Goal: Transaction & Acquisition: Purchase product/service

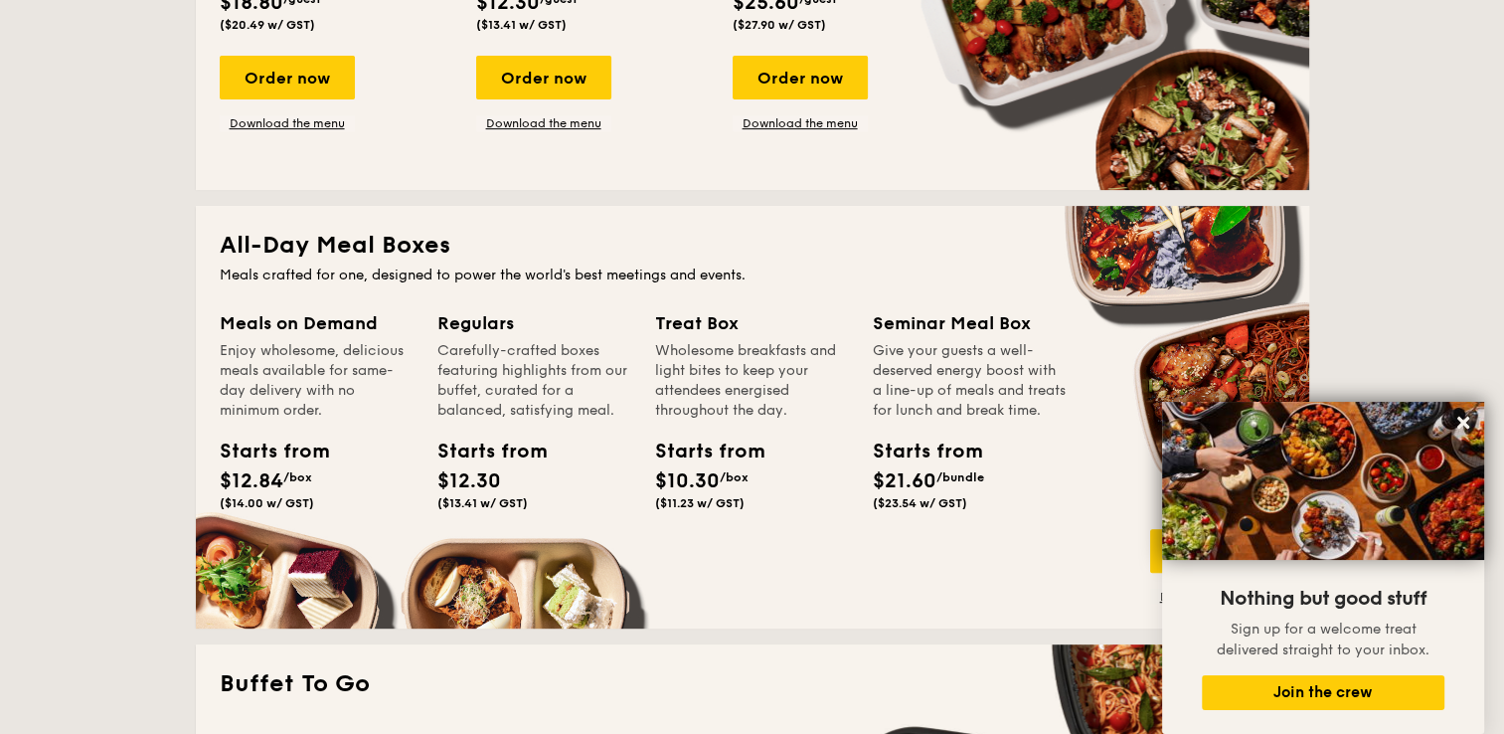
scroll to position [398, 0]
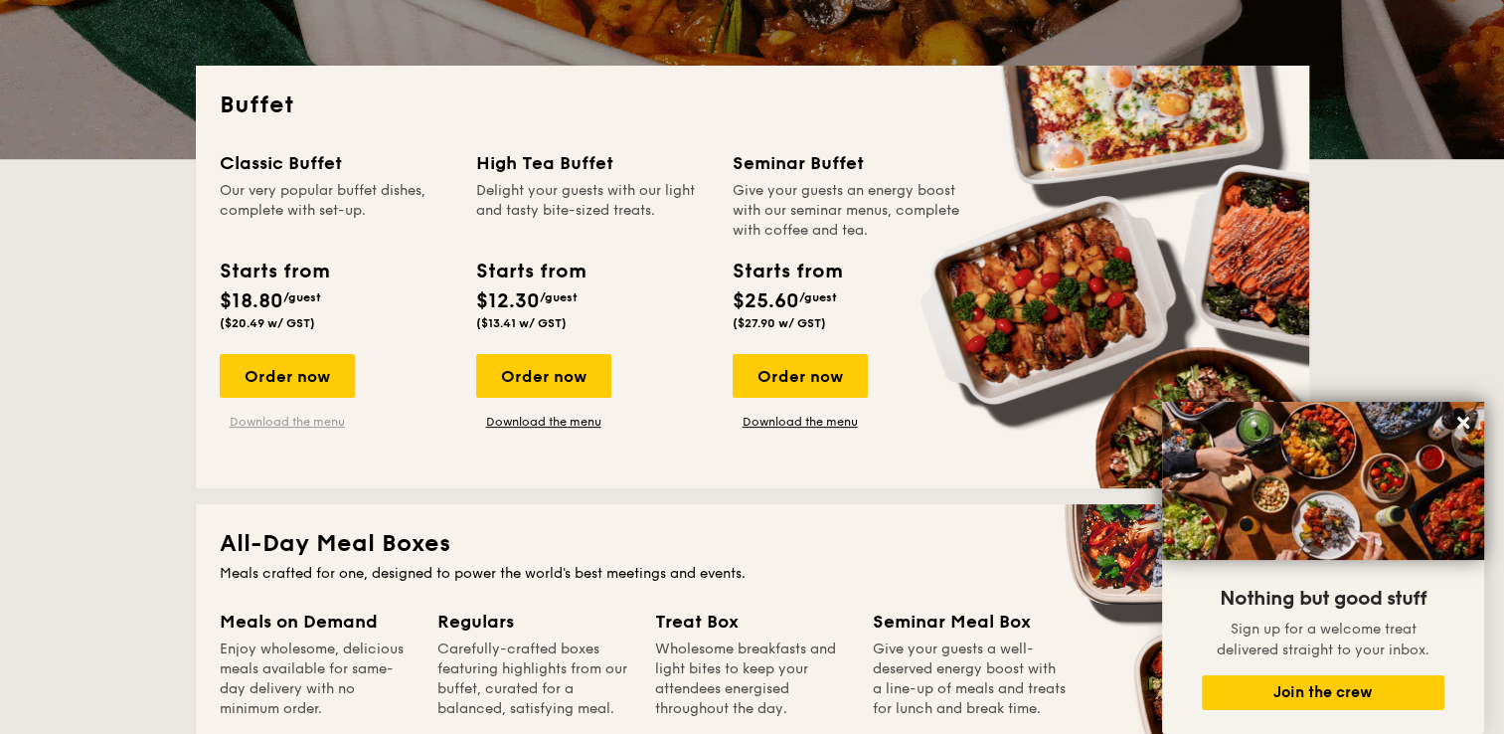
click at [306, 424] on link "Download the menu" at bounding box center [287, 422] width 135 height 16
click at [310, 420] on link "Download the menu" at bounding box center [287, 422] width 135 height 16
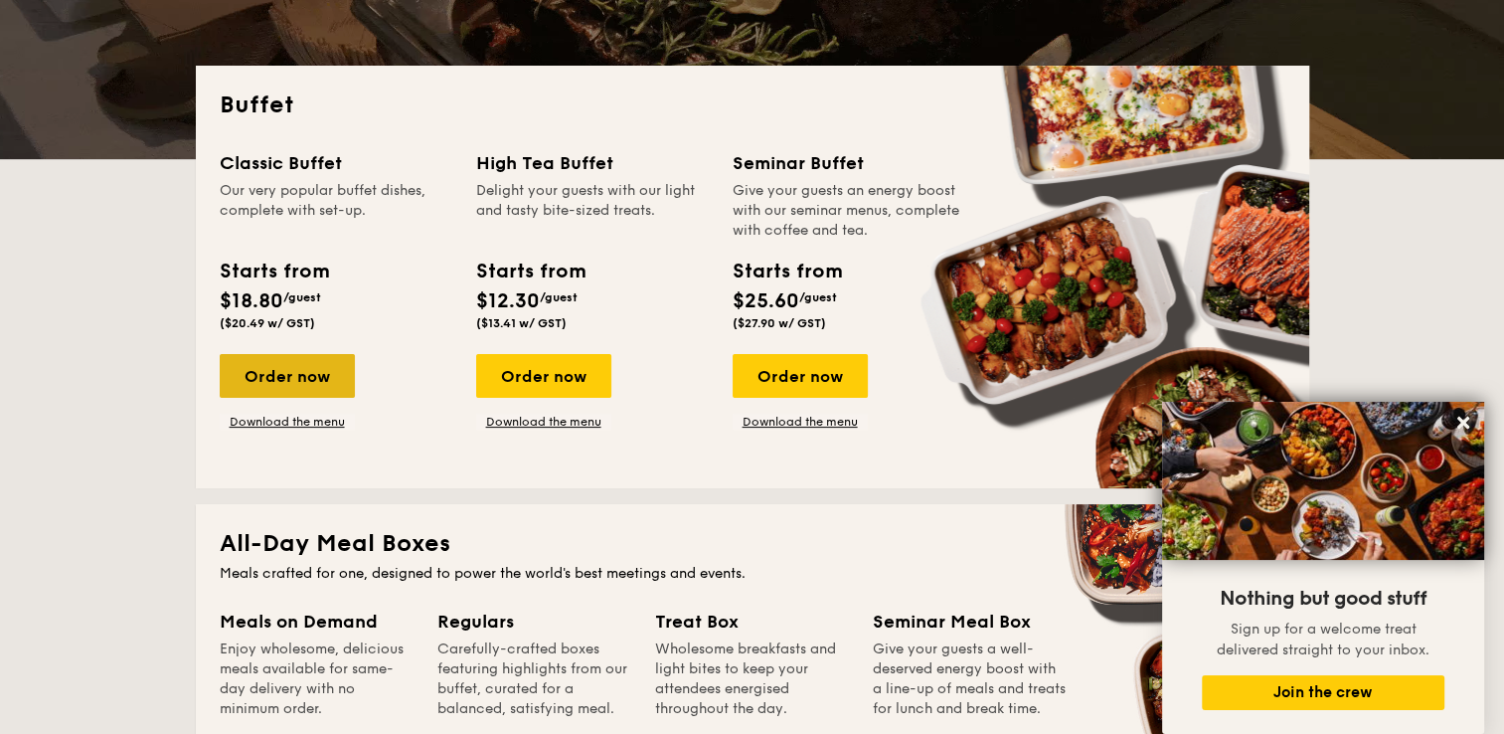
click at [302, 379] on div "Order now" at bounding box center [287, 376] width 135 height 44
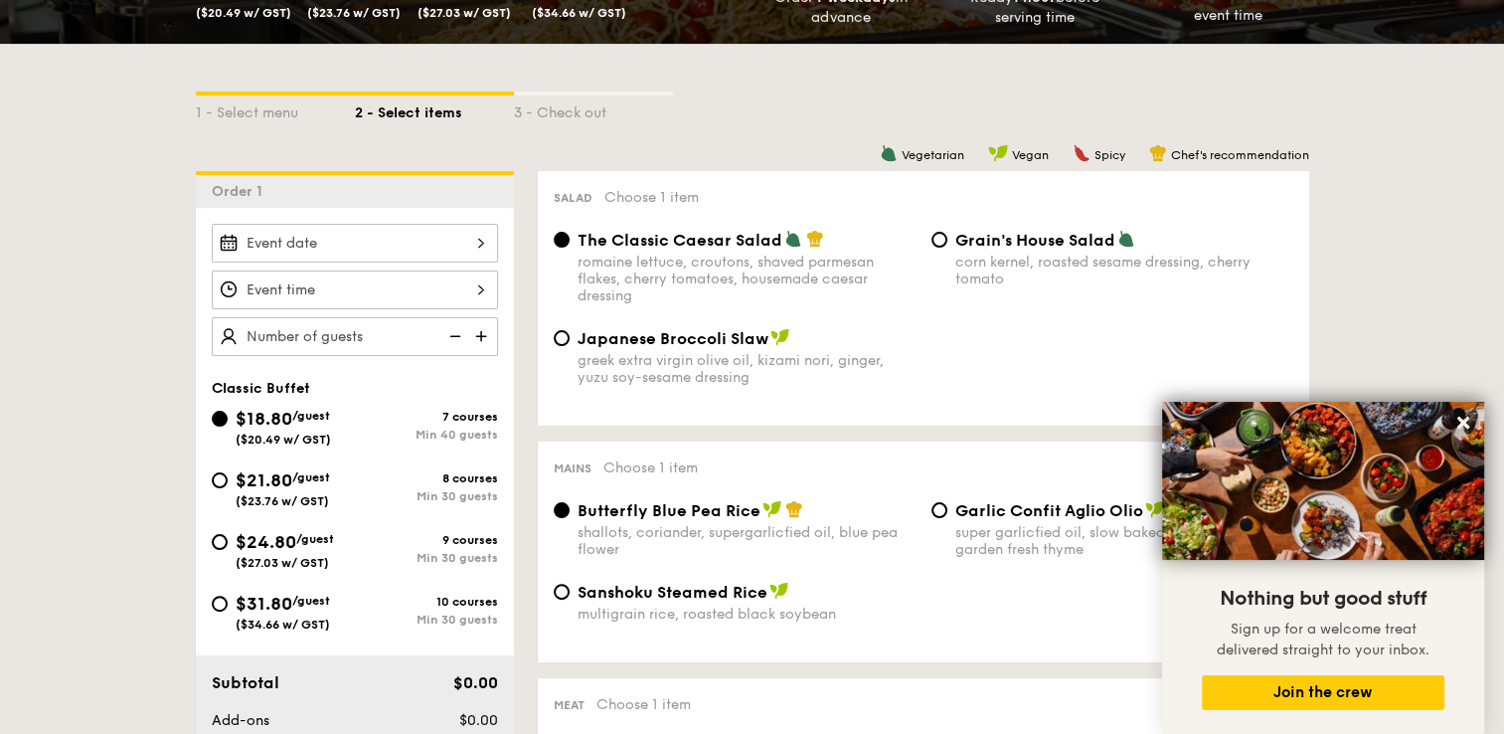
scroll to position [497, 0]
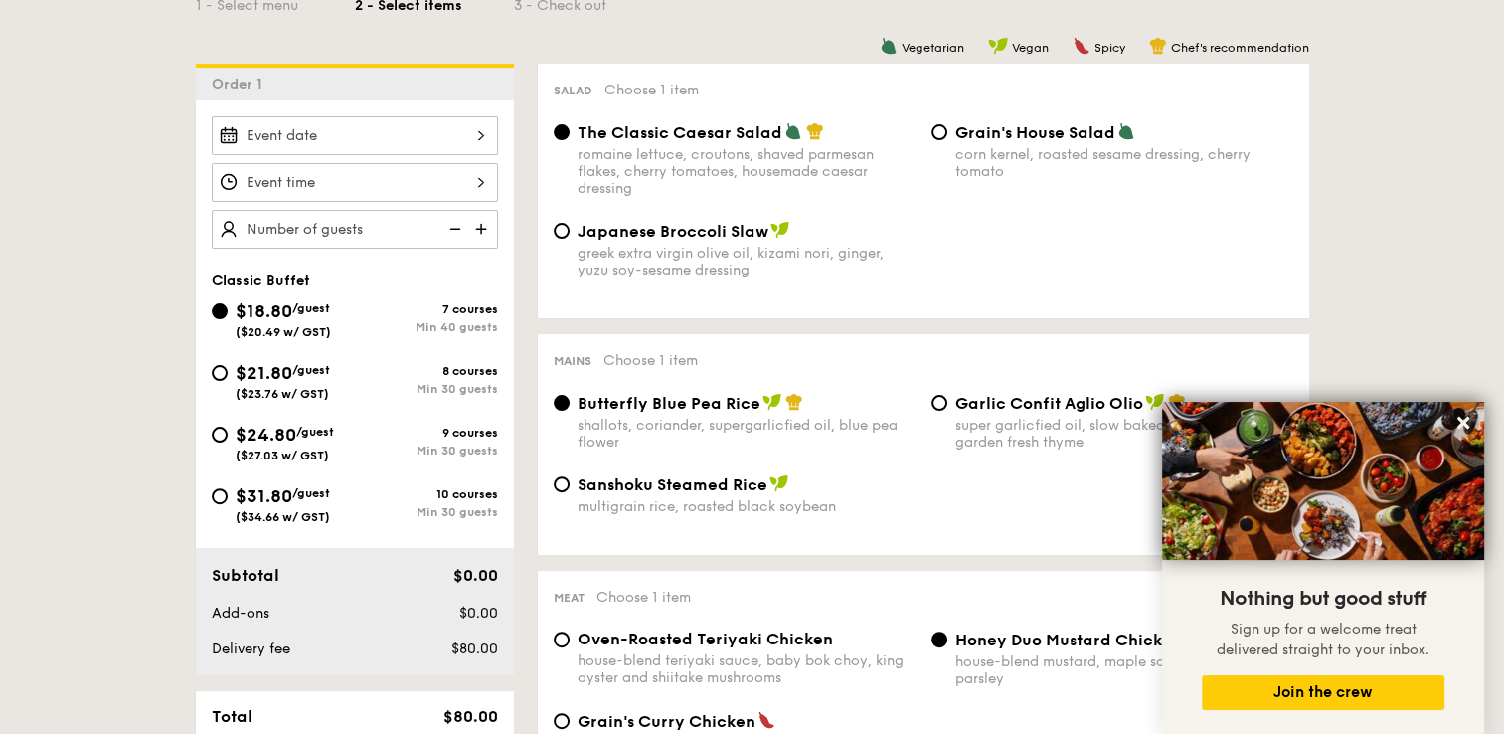
click at [227, 373] on div "$21.80 /guest ($23.76 w/ GST)" at bounding box center [283, 380] width 143 height 42
click at [227, 373] on input "$21.80 /guest ($23.76 w/ GST) 8 courses Min 30 guests" at bounding box center [220, 373] width 16 height 16
radio input "true"
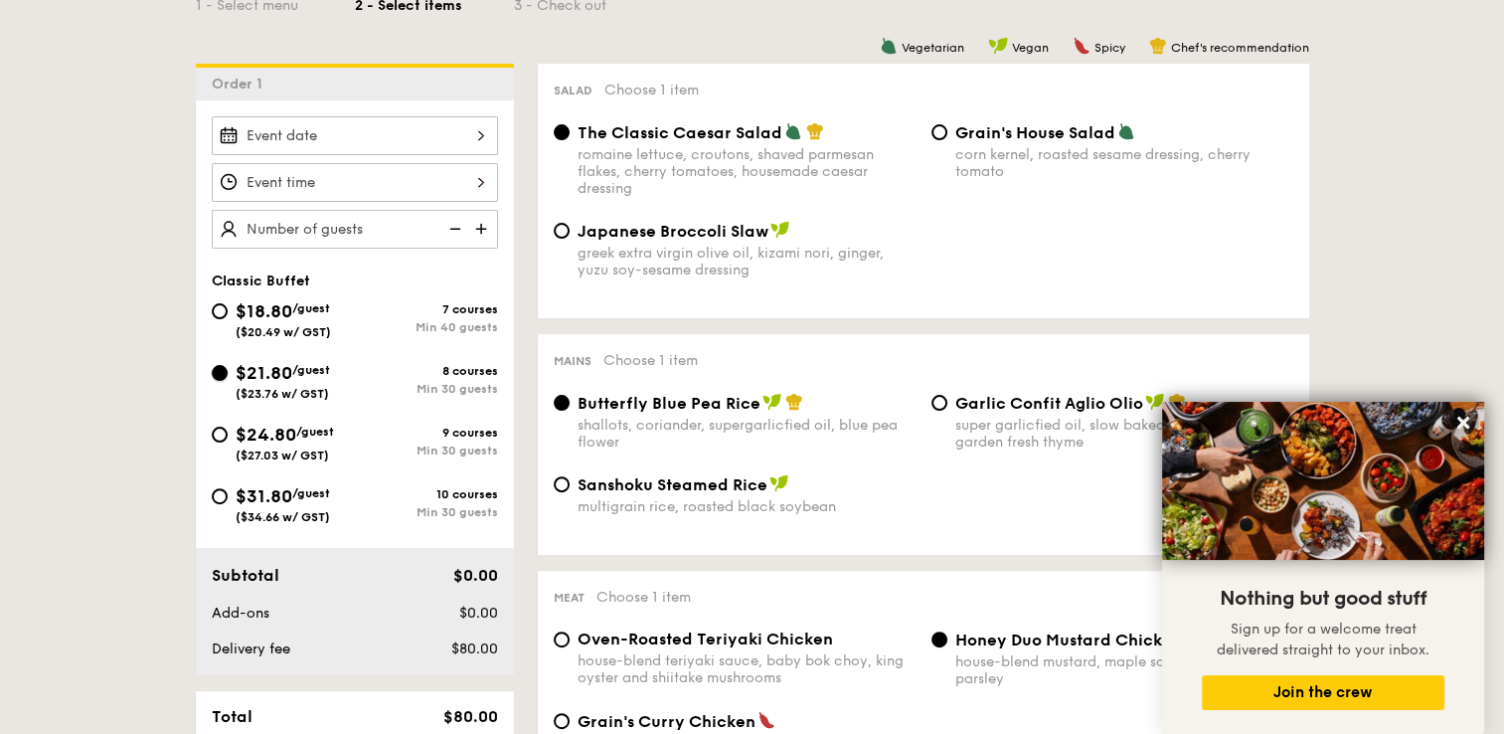
radio input "true"
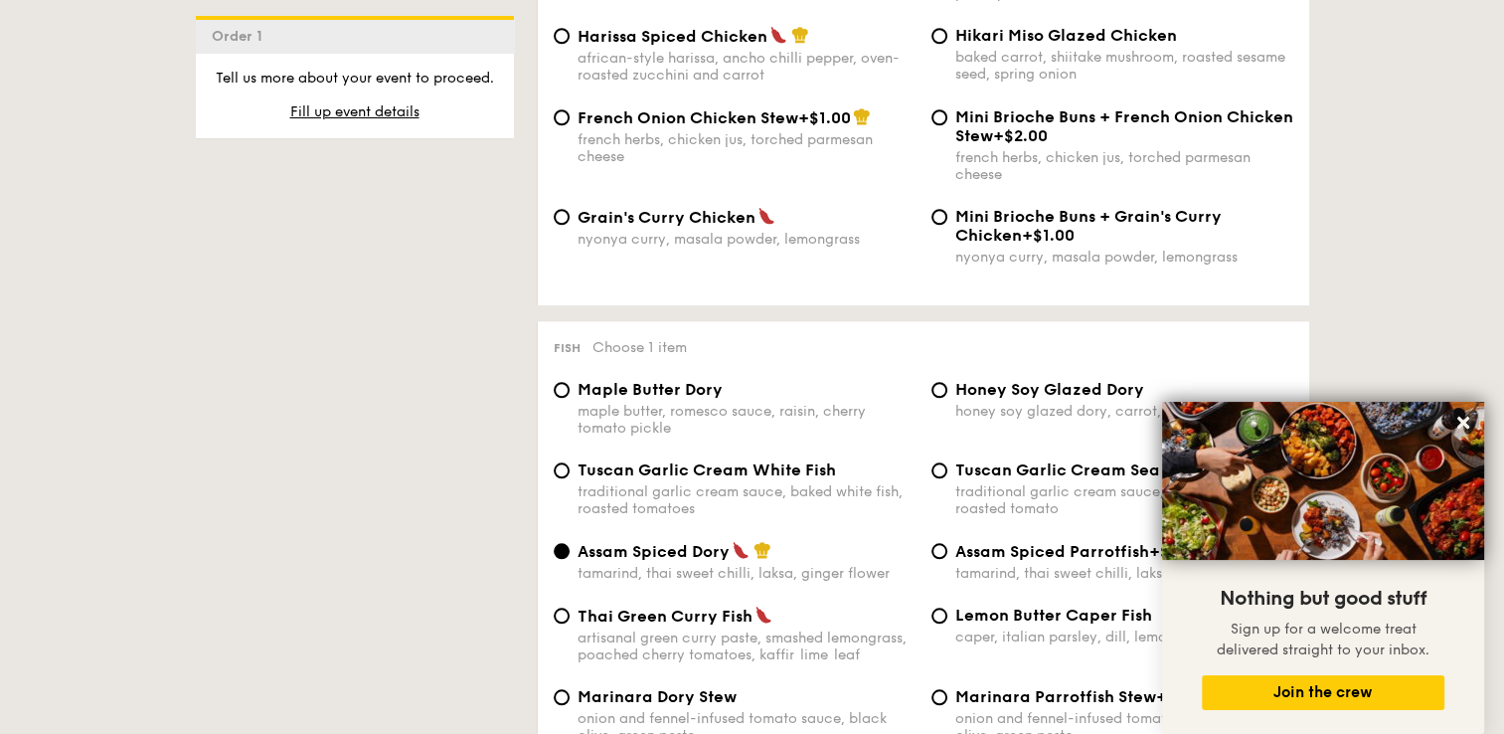
scroll to position [1790, 0]
